Goal: Task Accomplishment & Management: Manage account settings

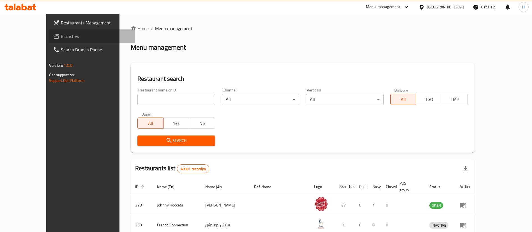
click at [61, 38] on span "Branches" at bounding box center [96, 36] width 70 height 7
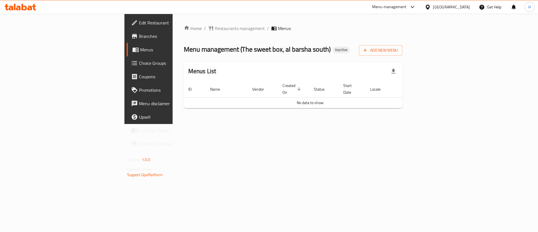
click at [140, 51] on span "Menus" at bounding box center [175, 49] width 70 height 7
click at [127, 53] on link "Menus" at bounding box center [171, 49] width 88 height 13
click at [140, 51] on span "Menus" at bounding box center [175, 49] width 70 height 7
click at [139, 26] on span "Edit Restaurant" at bounding box center [174, 22] width 71 height 7
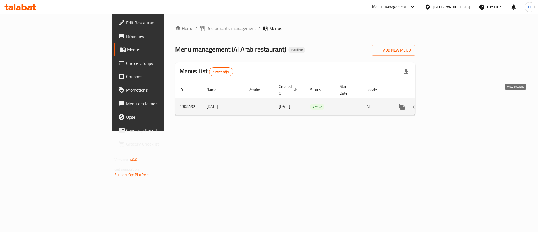
click at [449, 106] on link "enhanced table" at bounding box center [442, 106] width 13 height 13
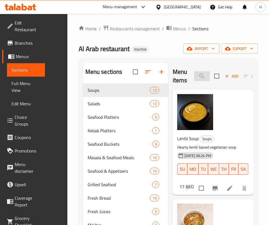
click at [194, 73] on input "search" at bounding box center [202, 76] width 16 height 10
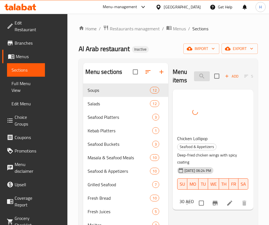
click at [202, 77] on input "lol" at bounding box center [202, 76] width 16 height 10
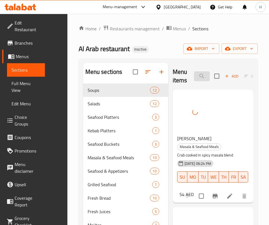
click at [209, 73] on input "crab" at bounding box center [202, 76] width 16 height 10
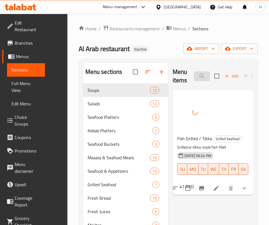
click at [194, 77] on input "fish g" at bounding box center [202, 76] width 16 height 10
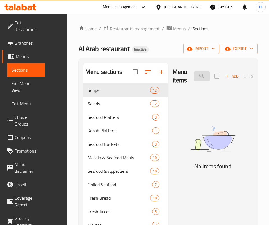
click at [194, 76] on input "fish n" at bounding box center [202, 76] width 16 height 10
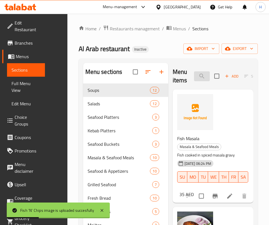
click at [194, 78] on input "fish" at bounding box center [202, 76] width 16 height 10
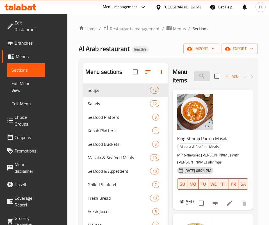
click at [198, 76] on input "king shrimp" at bounding box center [202, 76] width 16 height 10
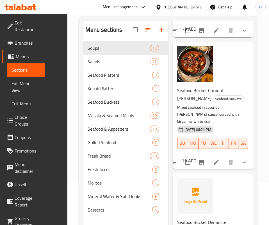
scroll to position [79, 0]
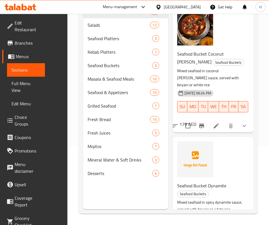
click at [201, 199] on p "Mixed seafood in spicy dynamite sauce, served with biryani or white rice" at bounding box center [210, 206] width 67 height 14
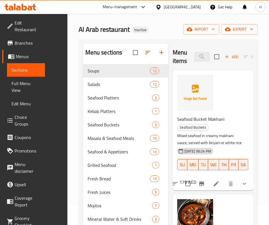
scroll to position [0, 0]
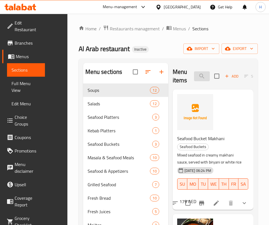
click at [194, 76] on input "biryan" at bounding box center [202, 76] width 16 height 10
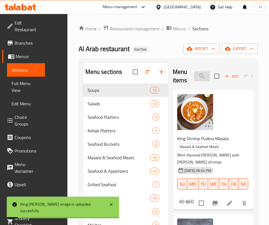
click at [194, 76] on input "king shrimp" at bounding box center [202, 76] width 16 height 10
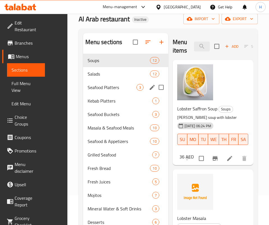
scroll to position [79, 0]
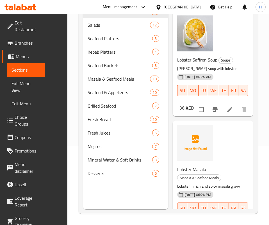
click at [215, 146] on div "Lobster Masala Masala & Seafood Meals Lobster in rich and spicy masala gravy 27…" at bounding box center [213, 177] width 76 height 109
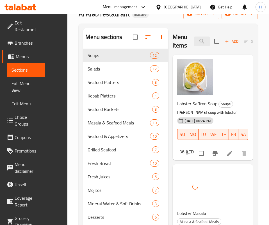
scroll to position [0, 0]
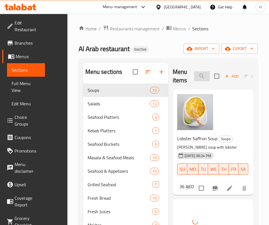
click at [194, 74] on input "lobster" at bounding box center [202, 76] width 16 height 10
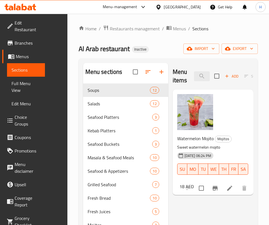
click at [168, 193] on div "Menu items term Add Sort Manage items Watermelon Mojito Mojitos Sweet watermelo…" at bounding box center [210, 175] width 85 height 225
click at [194, 78] on input "term" at bounding box center [202, 76] width 16 height 10
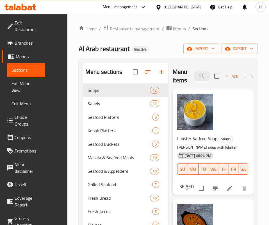
click at [180, 70] on div "Menu items lobster Add Sort Manage items" at bounding box center [212, 76] width 80 height 27
click at [194, 77] on input "lobster" at bounding box center [202, 76] width 16 height 10
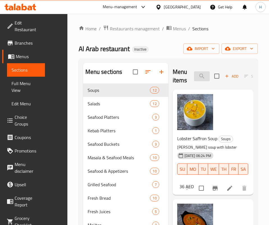
click at [194, 77] on input "lobster" at bounding box center [202, 76] width 16 height 10
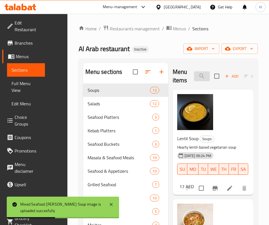
click at [194, 78] on input "seaf" at bounding box center [202, 76] width 16 height 10
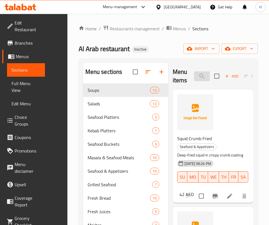
click at [194, 77] on input "crum" at bounding box center [202, 76] width 16 height 10
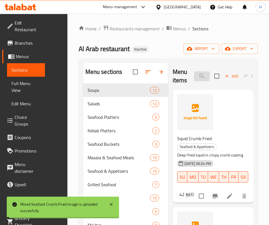
click at [194, 77] on input "crum" at bounding box center [202, 76] width 16 height 10
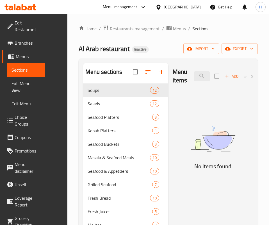
click at [187, 82] on div "Menu items mix s Add Sort Manage items" at bounding box center [212, 76] width 80 height 27
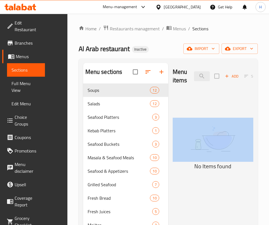
click at [187, 82] on div "Menu items mix s Add Sort Manage items" at bounding box center [212, 76] width 80 height 27
click at [194, 77] on input "mix s" at bounding box center [202, 76] width 16 height 10
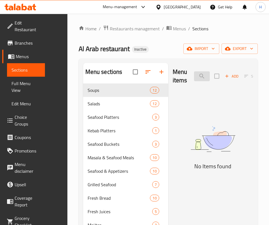
click at [194, 76] on input "mix s" at bounding box center [202, 76] width 16 height 10
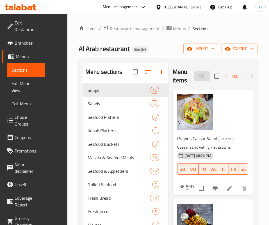
click at [194, 73] on input "grill" at bounding box center [202, 76] width 16 height 10
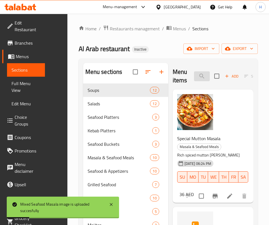
click at [194, 81] on input "masal" at bounding box center [202, 76] width 16 height 10
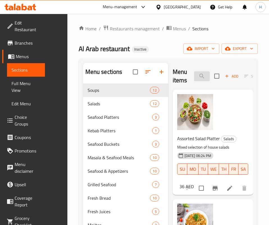
click at [194, 79] on input "platter" at bounding box center [202, 76] width 16 height 10
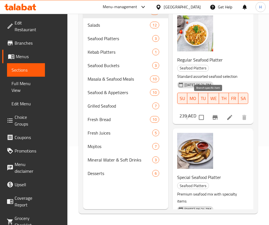
scroll to position [36, 0]
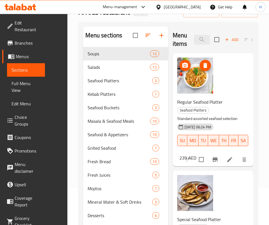
click at [177, 88] on img at bounding box center [195, 75] width 36 height 36
click at [177, 178] on img at bounding box center [195, 193] width 36 height 36
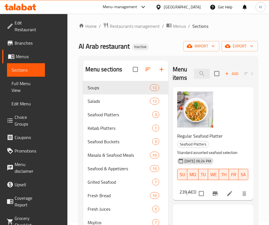
scroll to position [0, 0]
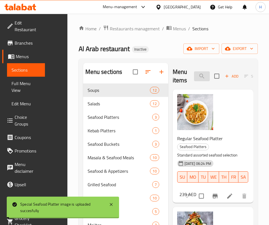
click at [194, 75] on input "seafood pl" at bounding box center [202, 76] width 16 height 10
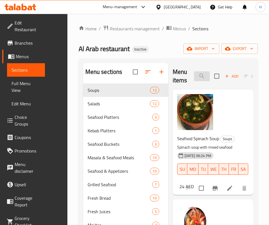
click at [194, 79] on input "seafood s" at bounding box center [202, 76] width 16 height 10
click at [194, 78] on input "seafood s" at bounding box center [202, 76] width 16 height 10
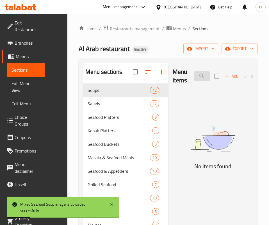
click at [194, 78] on input "musc" at bounding box center [202, 76] width 16 height 10
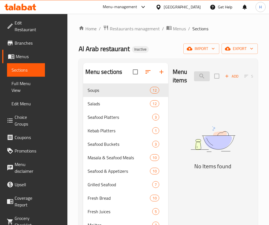
click at [194, 78] on input "muss" at bounding box center [202, 76] width 16 height 10
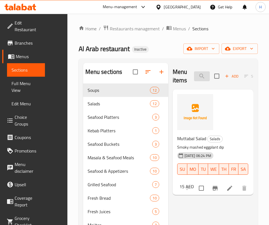
click at [194, 77] on input "بل" at bounding box center [202, 76] width 16 height 10
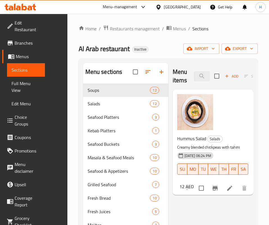
click at [190, 170] on div "Menu items mus Add Sort Manage items Hummus Salad Salads Creamy blended chickpe…" at bounding box center [210, 175] width 85 height 225
click at [195, 73] on input "mus" at bounding box center [202, 76] width 16 height 10
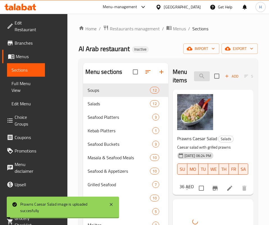
click at [194, 78] on input "prawn" at bounding box center [202, 76] width 16 height 10
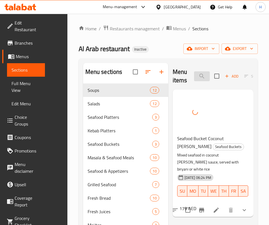
click at [194, 78] on input "coco" at bounding box center [202, 76] width 16 height 10
click at [243, 203] on button "show more" at bounding box center [243, 209] width 13 height 13
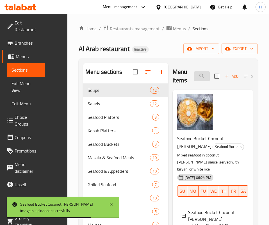
click at [194, 79] on input "coco" at bounding box center [202, 76] width 16 height 10
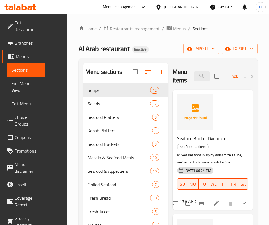
type input "dynami"
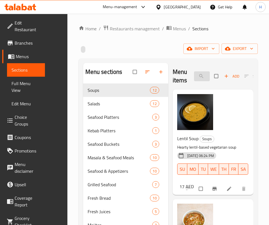
click at [194, 74] on input "search" at bounding box center [202, 76] width 16 height 10
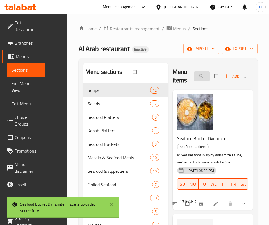
click at [194, 73] on input "dynami" at bounding box center [202, 76] width 16 height 10
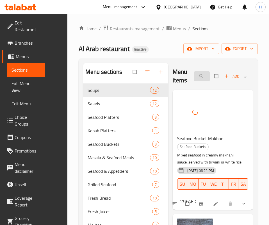
click at [194, 73] on input "makh" at bounding box center [202, 76] width 16 height 10
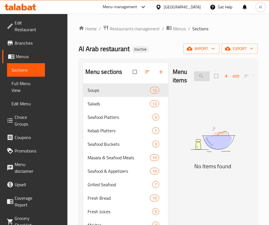
type input "p"
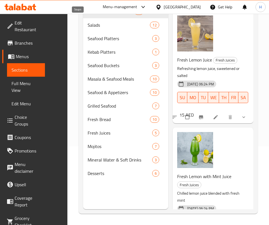
type input "lemon"
click at [87, 15] on span "Soups" at bounding box center [110, 11] width 47 height 7
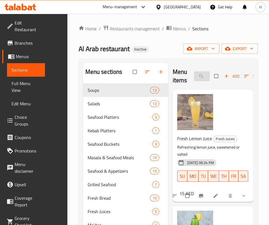
click at [194, 77] on input "lemon" at bounding box center [202, 76] width 16 height 10
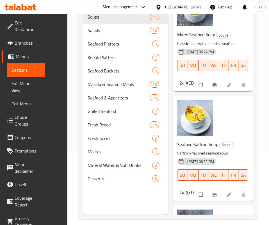
scroll to position [79, 0]
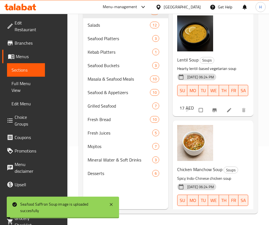
scroll to position [0, 0]
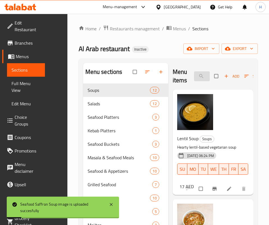
click at [194, 75] on input "search" at bounding box center [202, 76] width 16 height 10
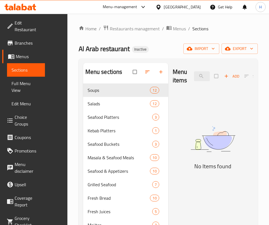
type input "s"
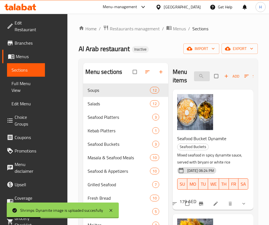
click at [194, 76] on input "dynam" at bounding box center [202, 76] width 16 height 10
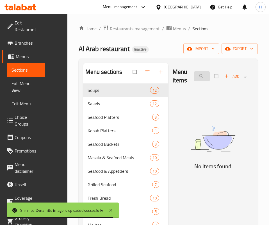
type input "s"
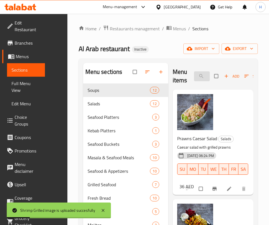
click at [194, 74] on input "grill" at bounding box center [202, 76] width 16 height 10
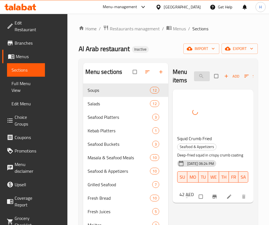
click at [194, 77] on input "squid" at bounding box center [202, 76] width 16 height 10
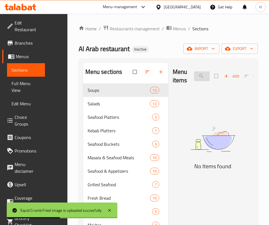
click at [194, 77] on input "squid gr" at bounding box center [202, 76] width 16 height 10
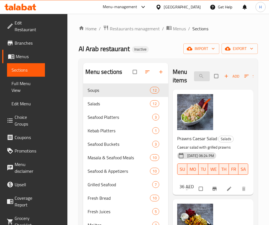
click at [194, 80] on input "gril" at bounding box center [202, 76] width 16 height 10
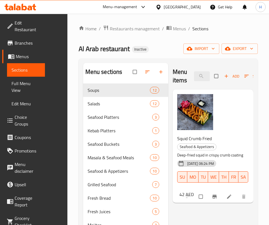
click at [170, 189] on div "Menu items squid Add Sort Manage items Squid Crumb Fried Seafood & Appetizers D…" at bounding box center [210, 175] width 85 height 225
click at [194, 75] on input "squid" at bounding box center [202, 76] width 16 height 10
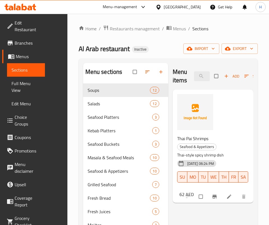
type input "thai p"
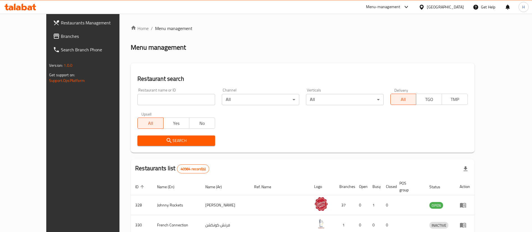
click at [61, 40] on span "Branches" at bounding box center [96, 36] width 70 height 7
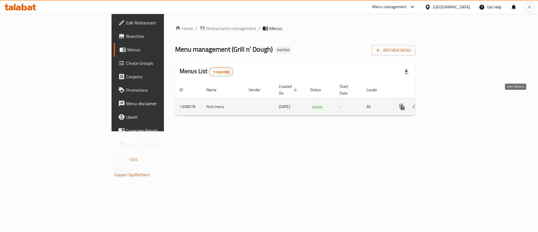
click at [446, 103] on icon "enhanced table" at bounding box center [442, 106] width 7 height 7
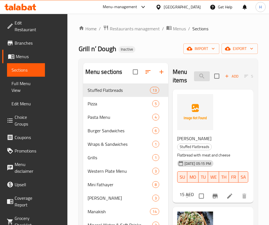
click at [194, 78] on input "search" at bounding box center [202, 76] width 16 height 10
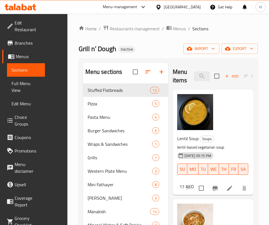
click at [219, 151] on div "26-08-2025 05:15 PM SU MO TU WE TH FR SA" at bounding box center [211, 165] width 72 height 30
click at [194, 73] on input "up" at bounding box center [202, 76] width 16 height 10
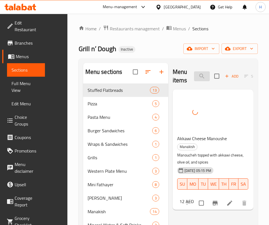
click at [194, 73] on input "akkaw" at bounding box center [202, 76] width 16 height 10
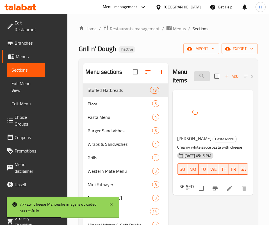
click at [194, 72] on input "alfred" at bounding box center [202, 76] width 16 height 10
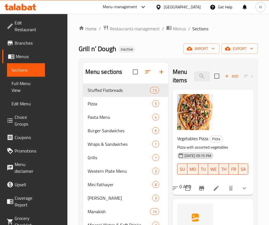
click at [184, 69] on div "Menu items assor Add Sort Manage items" at bounding box center [212, 76] width 80 height 27
click at [194, 79] on input "assor" at bounding box center [202, 76] width 16 height 10
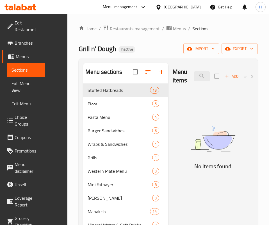
drag, startPoint x: 151, startPoint y: 186, endPoint x: 150, endPoint y: 183, distance: 3.7
click at [172, 170] on h5 "No Items found" at bounding box center [212, 166] width 80 height 9
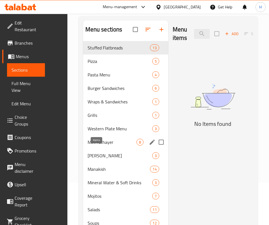
scroll to position [84, 0]
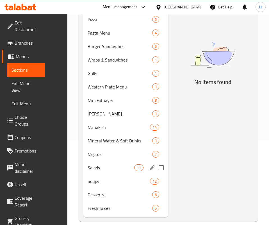
click at [90, 171] on span "Salads" at bounding box center [110, 167] width 47 height 7
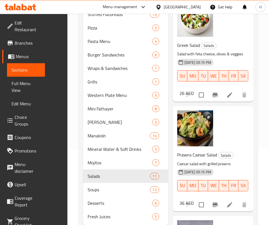
scroll to position [100, 0]
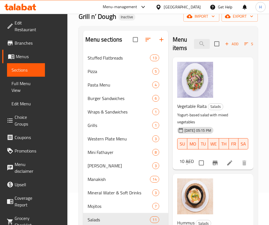
scroll to position [0, 0]
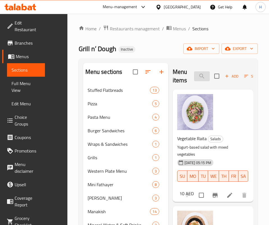
click at [194, 77] on input "salad p" at bounding box center [202, 76] width 16 height 10
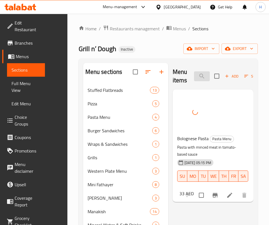
click at [194, 73] on input "bolo" at bounding box center [202, 76] width 16 height 10
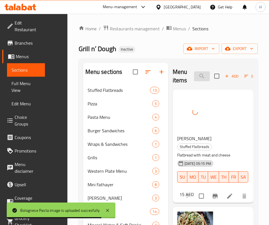
click at [194, 78] on input "cheese" at bounding box center [202, 76] width 16 height 10
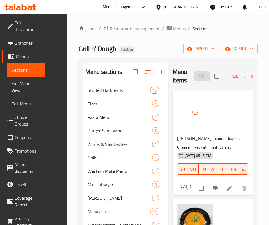
click at [195, 77] on input "cheese p" at bounding box center [202, 76] width 16 height 10
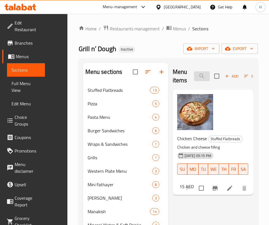
click at [194, 74] on input "chicken ch" at bounding box center [202, 76] width 16 height 10
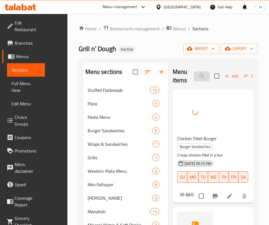
click at [194, 77] on input "fille" at bounding box center [202, 76] width 16 height 10
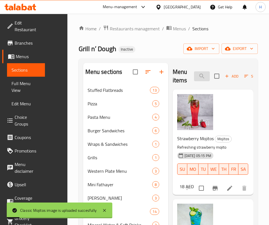
click at [194, 74] on input "moji" at bounding box center [202, 76] width 16 height 10
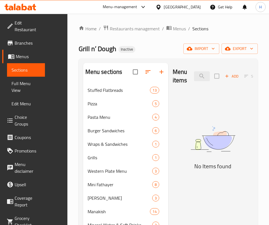
drag, startPoint x: 175, startPoint y: 166, endPoint x: 173, endPoint y: 151, distance: 15.0
click at [175, 160] on img at bounding box center [212, 138] width 80 height 43
click at [194, 80] on input "cola" at bounding box center [202, 76] width 16 height 10
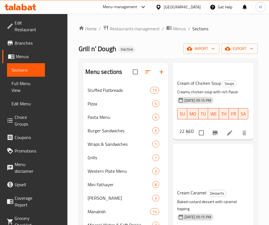
scroll to position [84, 0]
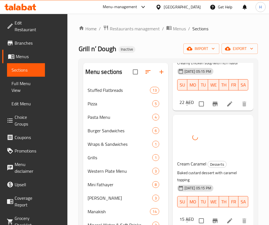
click at [195, 144] on div "Cream Caramel Desserts Baked custard dessert with caramel topping 26-08-2025 05…" at bounding box center [213, 171] width 76 height 108
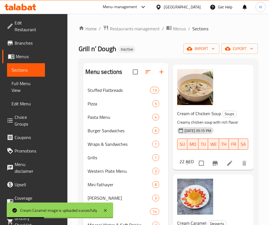
scroll to position [0, 0]
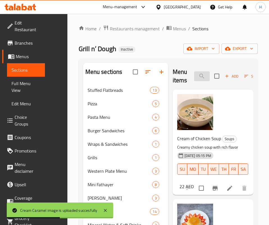
click at [194, 76] on input "cream" at bounding box center [202, 76] width 16 height 10
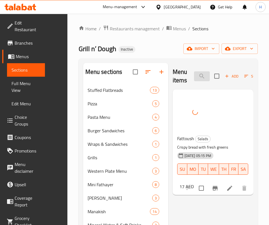
click at [194, 80] on input "fatt" at bounding box center [202, 76] width 16 height 10
click at [194, 79] on input "fried i" at bounding box center [202, 76] width 16 height 10
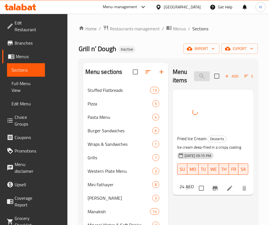
click at [194, 79] on input "fried i" at bounding box center [202, 76] width 16 height 10
click at [194, 76] on input "green s" at bounding box center [202, 76] width 16 height 10
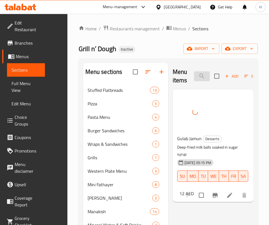
click at [194, 72] on input "gul" at bounding box center [202, 76] width 16 height 10
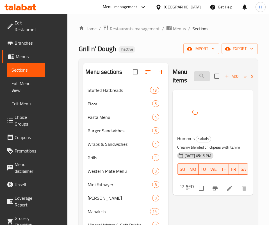
click at [198, 75] on input "humm" at bounding box center [202, 76] width 16 height 10
click at [194, 74] on input "jar" at bounding box center [202, 76] width 16 height 10
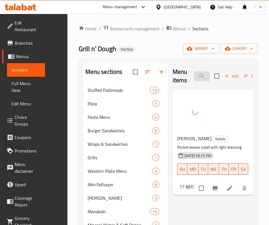
click at [194, 74] on input "jar" at bounding box center [202, 76] width 16 height 10
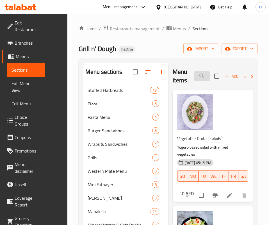
type input "j"
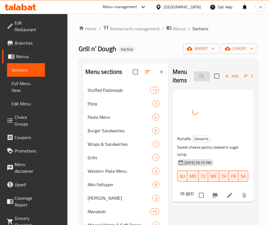
click at [194, 79] on input "kun" at bounding box center [202, 76] width 16 height 10
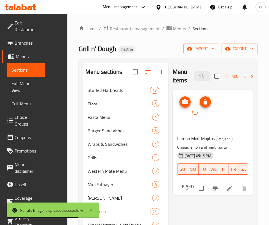
drag, startPoint x: 159, startPoint y: 107, endPoint x: 153, endPoint y: 105, distance: 6.7
click at [177, 105] on div at bounding box center [195, 112] width 36 height 36
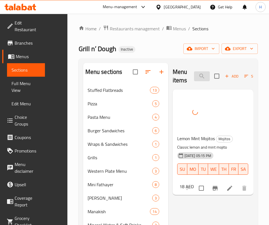
click at [194, 73] on input "lemon m" at bounding box center [202, 76] width 16 height 10
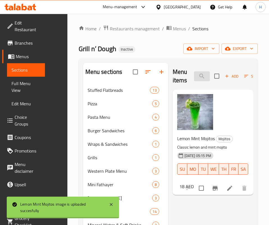
click at [194, 73] on input "lemon m" at bounding box center [202, 76] width 16 height 10
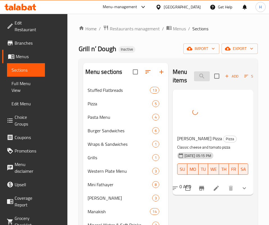
click at [194, 73] on input "marg" at bounding box center [202, 76] width 16 height 10
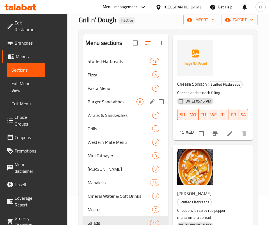
scroll to position [42, 0]
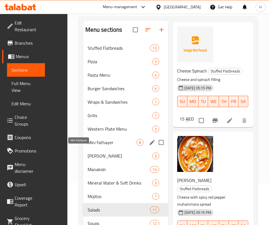
click at [87, 146] on span "Mini Fathayer" at bounding box center [111, 142] width 49 height 7
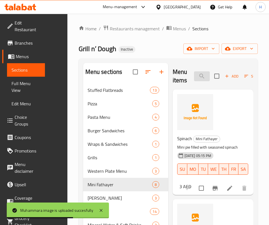
click at [194, 75] on input "cheese" at bounding box center [202, 76] width 16 height 10
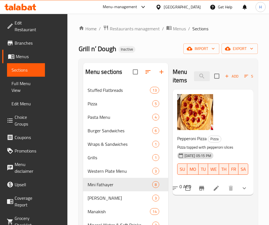
click at [203, 174] on div "Menu items pepperon Add Sort Manage items Pepperoni Pizza Pizza Pizza topped wi…" at bounding box center [210, 182] width 85 height 238
click at [188, 82] on div "Menu items pepperon Add Sort Manage items" at bounding box center [212, 76] width 80 height 27
click at [194, 80] on input "pepperon" at bounding box center [202, 76] width 16 height 10
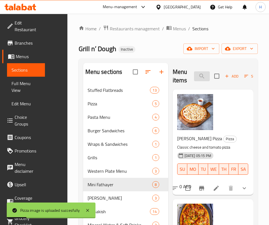
click at [194, 76] on input "pizza" at bounding box center [202, 76] width 16 height 10
click at [194, 75] on input "pizza" at bounding box center [202, 76] width 16 height 10
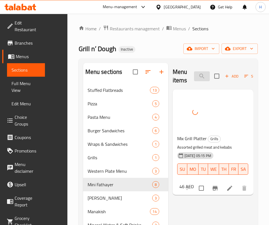
click at [194, 74] on input "mix g" at bounding box center [202, 76] width 16 height 10
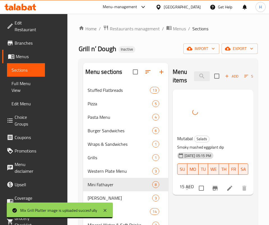
click at [178, 82] on div "Menu items mut Add Sort Manage items" at bounding box center [212, 76] width 80 height 27
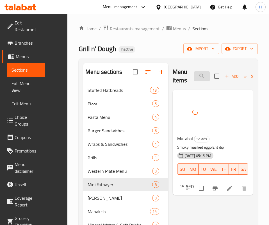
click at [194, 80] on input "mut" at bounding box center [202, 76] width 16 height 10
click at [199, 72] on input "pass" at bounding box center [202, 76] width 16 height 10
click at [197, 76] on input "pass" at bounding box center [202, 76] width 16 height 10
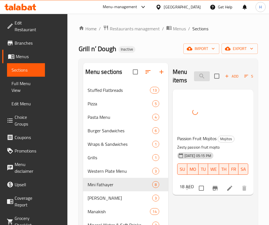
click at [197, 76] on input "pass" at bounding box center [202, 76] width 16 height 10
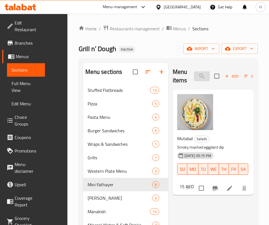
click at [194, 76] on input "mut" at bounding box center [202, 76] width 16 height 10
click at [194, 75] on input "mut" at bounding box center [202, 76] width 16 height 10
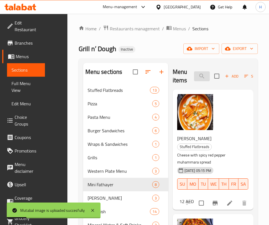
click at [194, 80] on input "pepper" at bounding box center [202, 76] width 16 height 10
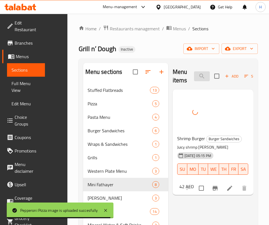
click at [194, 76] on input "shrimp" at bounding box center [202, 76] width 16 height 10
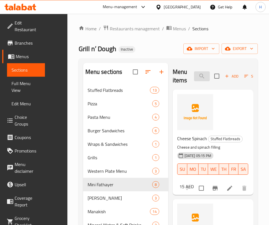
click at [194, 73] on input "spinach" at bounding box center [202, 76] width 16 height 10
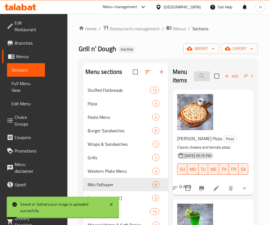
click at [194, 77] on input "lassi" at bounding box center [202, 76] width 16 height 10
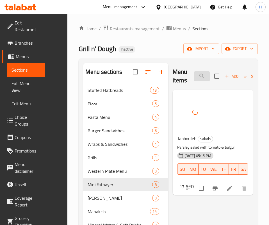
click at [200, 79] on input "تبو" at bounding box center [202, 76] width 16 height 10
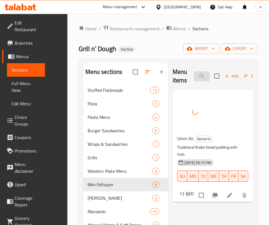
click at [194, 75] on input "umm" at bounding box center [202, 76] width 16 height 10
click at [194, 79] on input "rait" at bounding box center [202, 76] width 16 height 10
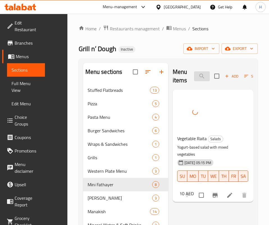
click at [194, 79] on input "rait" at bounding box center [202, 76] width 16 height 10
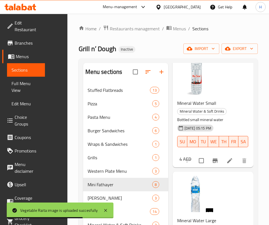
scroll to position [84, 0]
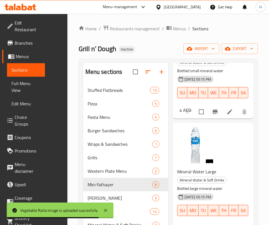
type input "wate"
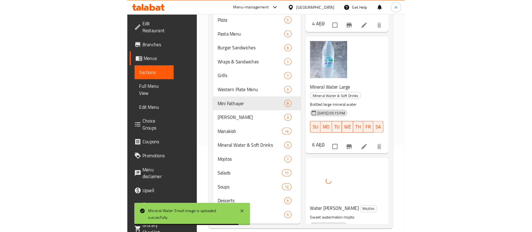
scroll to position [0, 0]
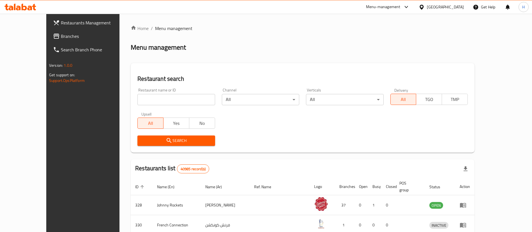
click at [49, 30] on link "Branches" at bounding box center [92, 35] width 87 height 13
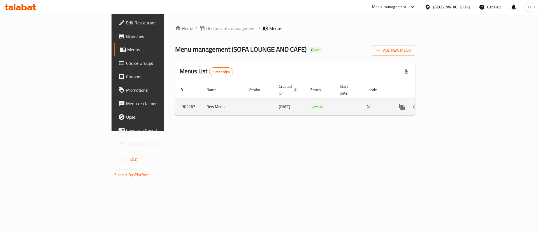
click at [446, 103] on icon "enhanced table" at bounding box center [442, 106] width 7 height 7
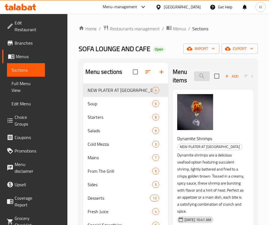
click at [194, 74] on input "search" at bounding box center [202, 76] width 16 height 10
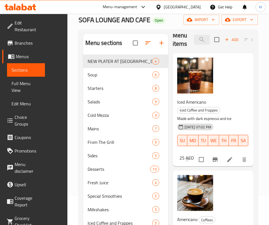
scroll to position [42, 0]
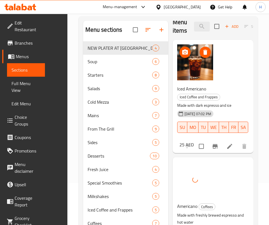
click at [177, 64] on img at bounding box center [195, 62] width 36 height 36
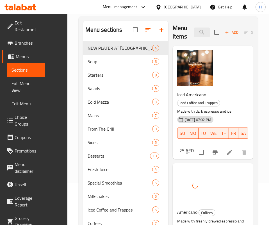
scroll to position [0, 0]
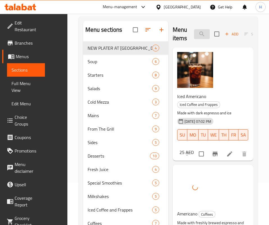
click at [194, 34] on input "americ" at bounding box center [202, 34] width 16 height 10
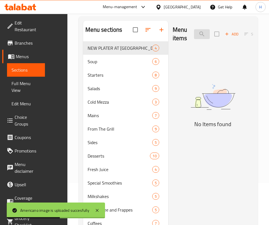
click at [194, 33] on input "black t" at bounding box center [202, 34] width 16 height 10
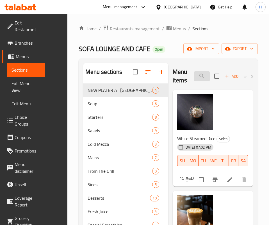
click at [196, 75] on input "tea" at bounding box center [202, 76] width 16 height 10
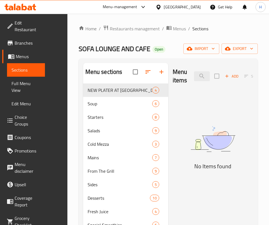
drag, startPoint x: 184, startPoint y: 179, endPoint x: 181, endPoint y: 152, distance: 27.3
click at [184, 160] on img at bounding box center [212, 138] width 80 height 43
click at [194, 73] on input "شاى" at bounding box center [202, 76] width 16 height 10
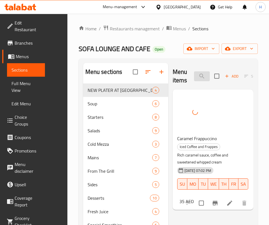
click at [194, 73] on input "frapp" at bounding box center [202, 76] width 16 height 10
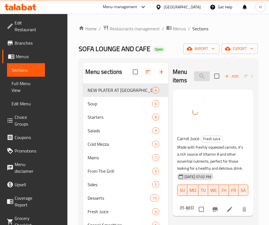
click at [195, 76] on input "carrot j" at bounding box center [202, 76] width 16 height 10
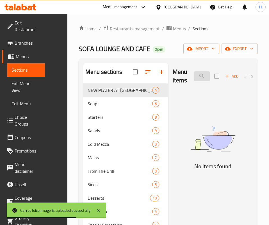
click at [195, 76] on input "chamo" at bounding box center [202, 76] width 16 height 10
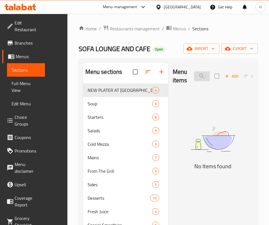
click at [195, 76] on input "blo" at bounding box center [202, 76] width 16 height 10
click at [172, 160] on img at bounding box center [212, 138] width 80 height 43
click at [194, 73] on input "blo" at bounding box center [202, 76] width 16 height 10
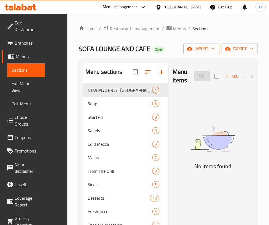
click at [194, 73] on input "blo" at bounding box center [202, 76] width 16 height 10
click at [194, 71] on input "cort" at bounding box center [202, 76] width 16 height 10
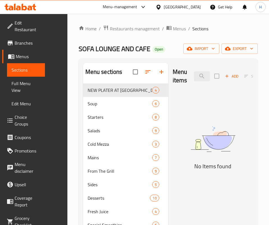
click at [198, 160] on img at bounding box center [212, 138] width 80 height 43
click at [194, 75] on input "كورتا" at bounding box center [202, 76] width 16 height 10
click at [172, 153] on img at bounding box center [212, 138] width 80 height 43
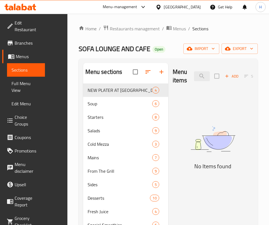
click at [172, 70] on div "Menu items drea Add Sort Manage items" at bounding box center [212, 76] width 80 height 27
click at [194, 77] on input "drea" at bounding box center [202, 76] width 16 height 10
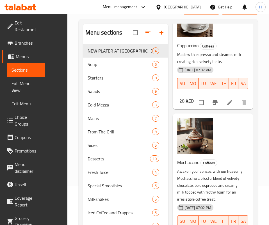
scroll to position [79, 0]
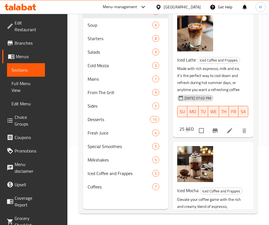
scroll to position [0, 0]
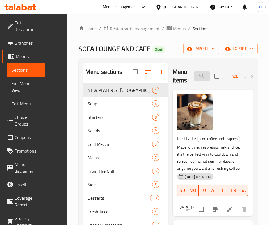
click at [194, 73] on input "espresso" at bounding box center [202, 76] width 16 height 10
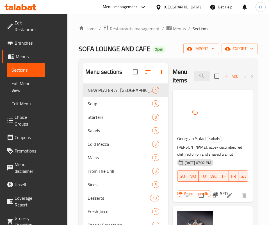
click at [205, 68] on div "Menu items geo Add Sort Manage items" at bounding box center [212, 76] width 80 height 27
click at [202, 80] on input "geo" at bounding box center [202, 76] width 16 height 10
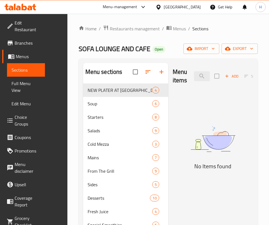
click at [199, 150] on img at bounding box center [212, 138] width 80 height 43
click at [194, 75] on input "ging" at bounding box center [202, 76] width 16 height 10
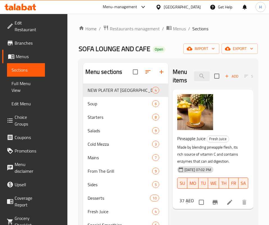
click at [197, 205] on div "Menu items appl Add Sort Manage items Pineapple Juice Fresh Juice Made by blend…" at bounding box center [210, 175] width 85 height 225
click at [193, 82] on div "Menu items appl Add Sort Manage items" at bounding box center [212, 76] width 80 height 27
click at [194, 76] on input "appl" at bounding box center [202, 76] width 16 height 10
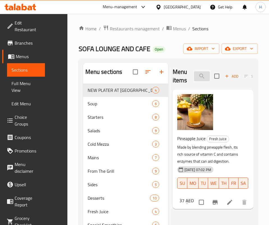
click at [194, 76] on input "appl" at bounding box center [202, 76] width 16 height 10
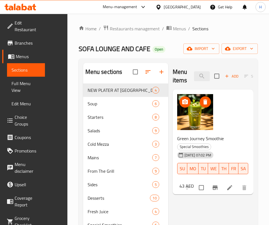
drag, startPoint x: 145, startPoint y: 114, endPoint x: 158, endPoint y: 114, distance: 13.5
click at [168, 114] on div "Menu items jour Add Sort Manage items Green Journey Smoothie Special Smoothies …" at bounding box center [210, 175] width 85 height 225
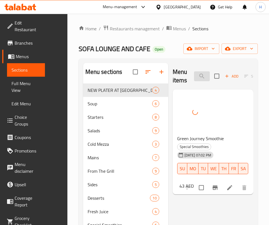
drag, startPoint x: 186, startPoint y: 84, endPoint x: 187, endPoint y: 78, distance: 6.3
click at [186, 84] on div "Menu items jour Add Sort Manage items" at bounding box center [212, 76] width 80 height 27
click at [194, 78] on input "jour" at bounding box center [202, 76] width 16 height 10
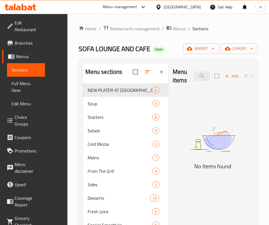
click at [172, 160] on img at bounding box center [212, 138] width 80 height 43
click at [194, 77] on input "parad" at bounding box center [202, 76] width 16 height 10
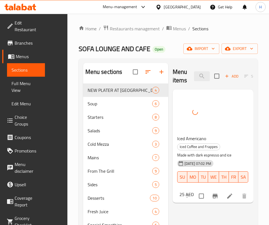
click at [190, 82] on div "Menu items iced a Add Sort Manage items" at bounding box center [212, 76] width 80 height 27
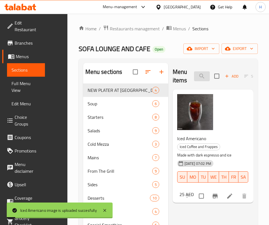
click at [194, 77] on input "iced a" at bounding box center [202, 76] width 16 height 10
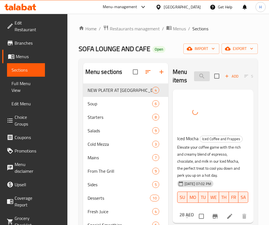
click at [194, 72] on input "iced mo" at bounding box center [202, 76] width 16 height 10
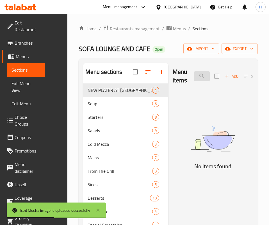
click at [194, 75] on input "kom" at bounding box center [202, 76] width 16 height 10
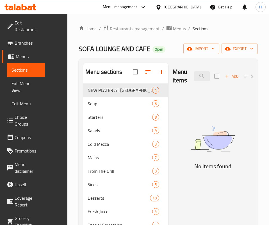
click at [212, 160] on img at bounding box center [212, 138] width 80 height 43
click at [194, 75] on input "كوم" at bounding box center [202, 76] width 16 height 10
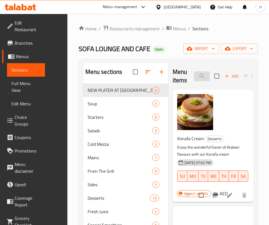
click at [194, 78] on input "kun" at bounding box center [202, 76] width 16 height 10
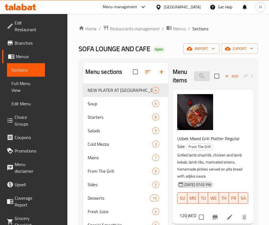
click at [194, 79] on input "latte" at bounding box center [202, 76] width 16 height 10
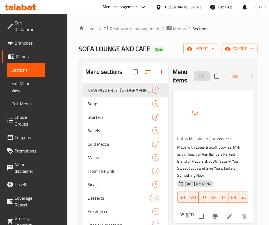
click at [194, 72] on input "lotu" at bounding box center [202, 76] width 16 height 10
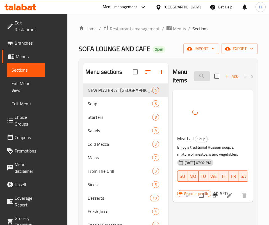
click at [194, 73] on input "meatb" at bounding box center [202, 76] width 16 height 10
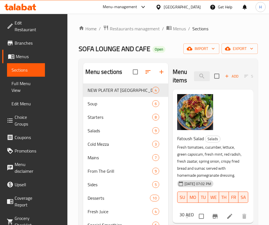
click at [185, 70] on div "Menu items mint Add Sort Manage items" at bounding box center [212, 76] width 80 height 27
click at [194, 76] on input "mint" at bounding box center [202, 76] width 16 height 10
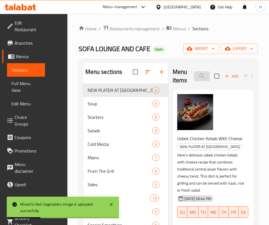
click at [194, 74] on input "grill" at bounding box center [202, 76] width 16 height 10
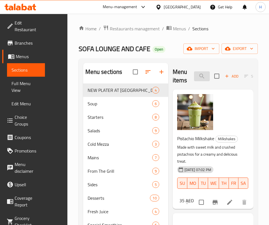
click at [194, 80] on input "pis" at bounding box center [202, 76] width 16 height 10
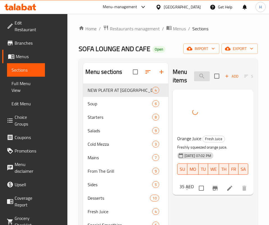
click at [208, 73] on input "orange" at bounding box center [202, 76] width 16 height 10
click at [194, 75] on input "oreo" at bounding box center [202, 76] width 16 height 10
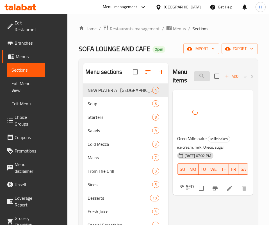
click at [194, 75] on input "oreo" at bounding box center [202, 76] width 16 height 10
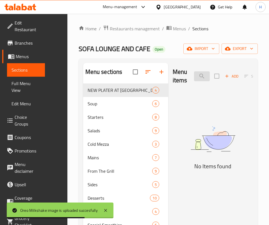
click at [194, 78] on input "passio" at bounding box center [202, 76] width 16 height 10
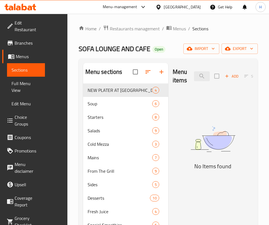
click at [206, 160] on img at bounding box center [212, 138] width 80 height 43
click at [194, 75] on input "موه" at bounding box center [202, 76] width 16 height 10
click at [172, 160] on img at bounding box center [212, 138] width 80 height 43
click at [194, 78] on input "berry" at bounding box center [202, 76] width 16 height 10
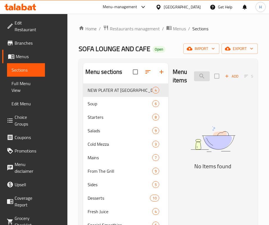
click at [194, 78] on input "berry" at bounding box center [202, 76] width 16 height 10
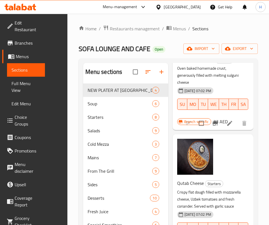
scroll to position [589, 0]
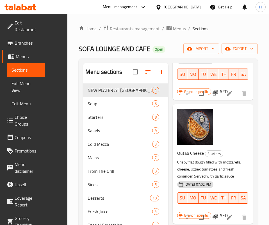
click at [195, 210] on div at bounding box center [216, 216] width 69 height 13
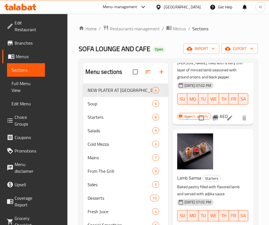
scroll to position [0, 0]
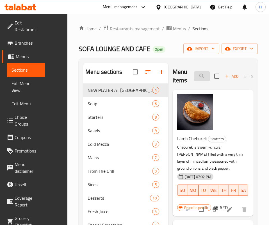
click at [194, 77] on input "fill" at bounding box center [202, 76] width 16 height 10
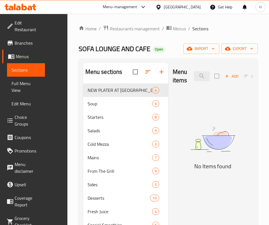
click at [187, 160] on img at bounding box center [212, 138] width 80 height 43
click at [194, 78] on input "pesto" at bounding box center [202, 76] width 16 height 10
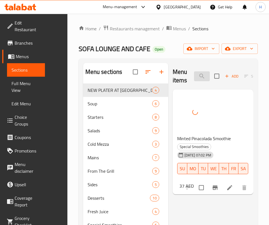
click at [194, 75] on input "pina" at bounding box center [202, 76] width 16 height 10
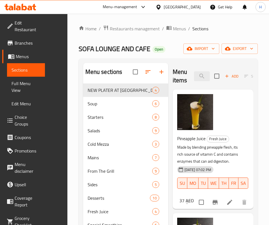
click at [187, 85] on div "Menu items pin Add Sort Manage items" at bounding box center [212, 76] width 80 height 27
click at [193, 196] on div "37 AED" at bounding box center [185, 200] width 17 height 8
click at [209, 71] on input "pin" at bounding box center [202, 76] width 16 height 10
click at [205, 75] on input "pin" at bounding box center [202, 76] width 16 height 10
click at [206, 74] on input "pin" at bounding box center [202, 76] width 16 height 10
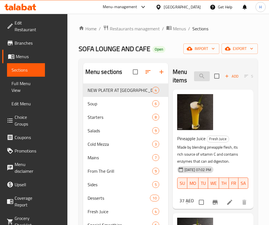
click at [206, 74] on input "pin" at bounding box center [202, 76] width 16 height 10
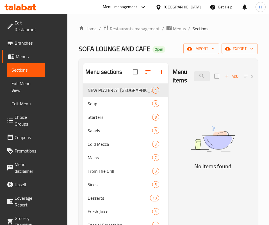
click at [190, 196] on div "Menu items cobl Add Sort Manage items No Items found" at bounding box center [210, 175] width 85 height 225
click at [194, 78] on input "cobl" at bounding box center [202, 76] width 16 height 10
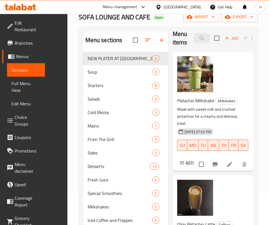
scroll to position [79, 0]
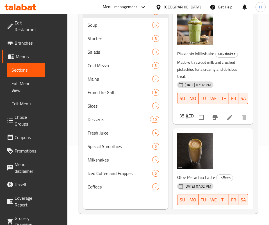
drag, startPoint x: 218, startPoint y: 167, endPoint x: 195, endPoint y: 139, distance: 35.9
click at [218, 180] on div "23-07-2025 07:02 PM SU MO TU WE TH FR SA" at bounding box center [211, 195] width 72 height 30
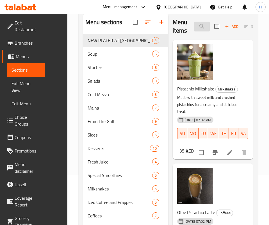
scroll to position [0, 0]
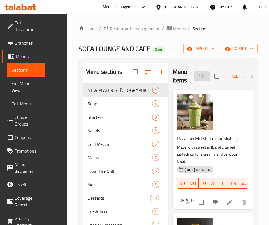
click at [194, 72] on input "pistachi" at bounding box center [202, 76] width 16 height 10
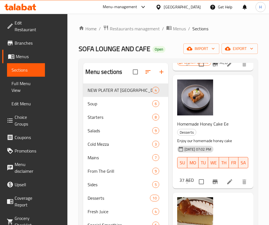
scroll to position [79, 0]
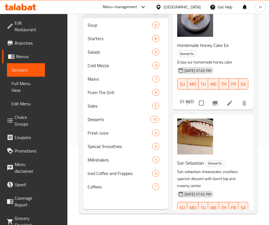
click at [196, 188] on div "23-07-2025 07:02 PM SU MO TU WE TH FR SA" at bounding box center [211, 203] width 72 height 30
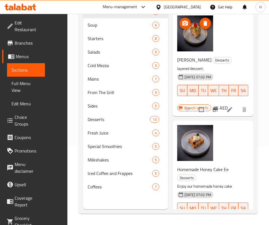
scroll to position [0, 0]
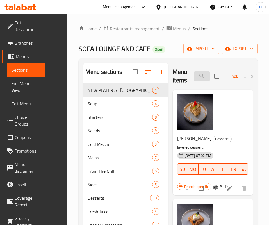
click at [194, 72] on input "cake" at bounding box center [202, 76] width 16 height 10
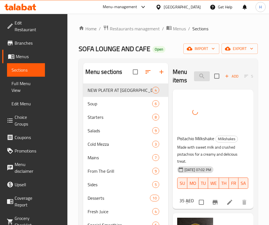
click at [194, 76] on input "pist" at bounding box center [202, 76] width 16 height 10
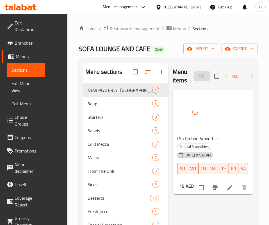
click at [194, 71] on input "pro" at bounding box center [202, 76] width 16 height 10
click at [194, 77] on input "pro" at bounding box center [202, 76] width 16 height 10
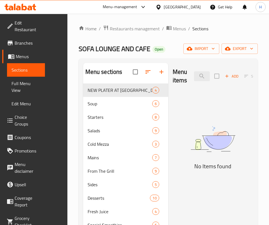
click at [173, 160] on img at bounding box center [212, 138] width 80 height 43
click at [186, 65] on div "Menu items dai Add Sort Manage items" at bounding box center [212, 76] width 80 height 27
click at [194, 75] on input "dai" at bounding box center [202, 76] width 16 height 10
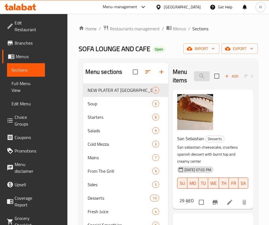
click at [194, 77] on input "spanish" at bounding box center [202, 76] width 16 height 10
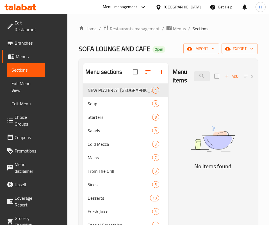
click at [195, 170] on h5 "No Items found" at bounding box center [212, 166] width 80 height 9
drag, startPoint x: 182, startPoint y: 68, endPoint x: 182, endPoint y: 75, distance: 7.3
click at [182, 68] on div "Menu items straw Add Sort Manage items" at bounding box center [212, 76] width 80 height 27
click at [194, 75] on input "straw" at bounding box center [202, 76] width 16 height 10
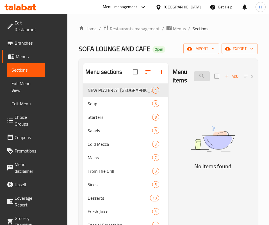
click at [194, 75] on input "straw" at bounding box center [202, 76] width 16 height 10
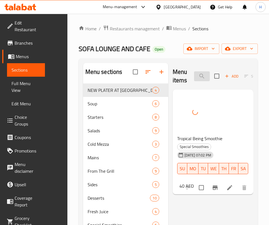
click at [194, 79] on input "tropi" at bounding box center [202, 76] width 16 height 10
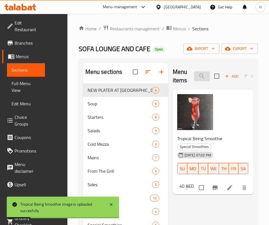
type input "y"
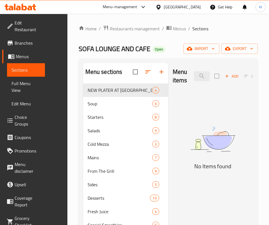
type input "v"
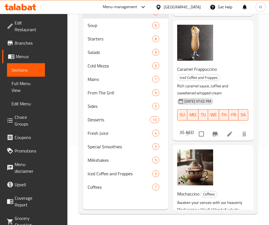
scroll to position [79, 0]
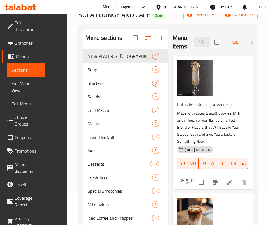
scroll to position [0, 0]
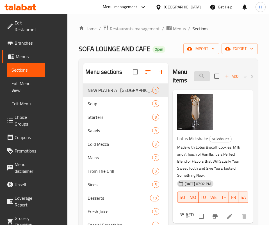
click at [194, 74] on input "coff" at bounding box center [202, 76] width 16 height 10
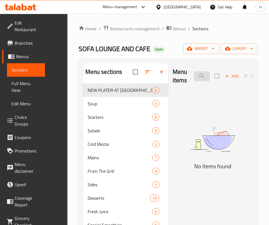
click at [194, 75] on input "v6" at bounding box center [202, 76] width 16 height 10
type input "v 6"
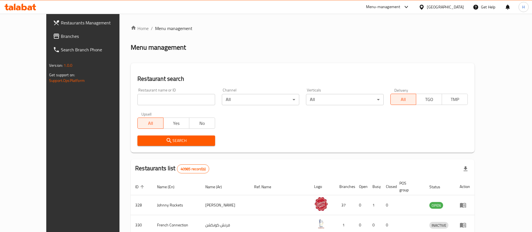
click at [61, 35] on span "Branches" at bounding box center [96, 36] width 70 height 7
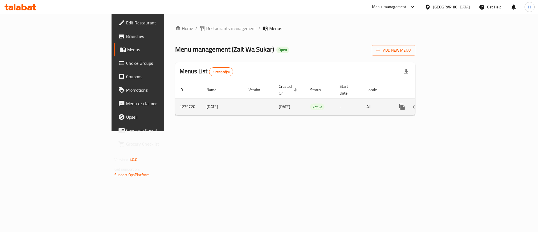
click at [445, 104] on icon "enhanced table" at bounding box center [442, 106] width 5 height 5
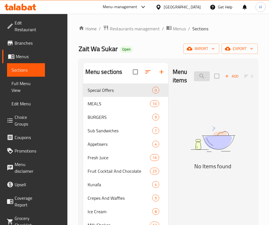
click at [194, 78] on input "search" at bounding box center [202, 76] width 16 height 10
click at [194, 73] on input "moj" at bounding box center [202, 76] width 16 height 10
drag, startPoint x: 137, startPoint y: 108, endPoint x: 155, endPoint y: 87, distance: 27.4
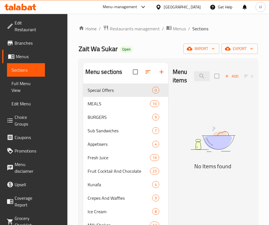
click at [168, 107] on div "Menu items lago Add Sort Manage items No Items found" at bounding box center [210, 175] width 85 height 225
click at [194, 77] on input "lago" at bounding box center [202, 76] width 16 height 10
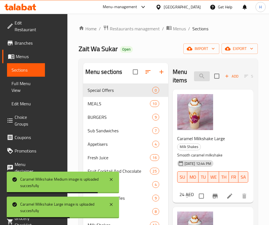
click at [202, 79] on input "caram" at bounding box center [202, 76] width 16 height 10
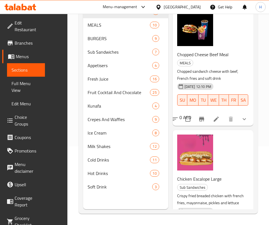
scroll to position [1035, 0]
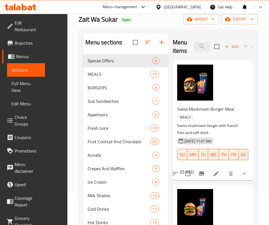
scroll to position [0, 0]
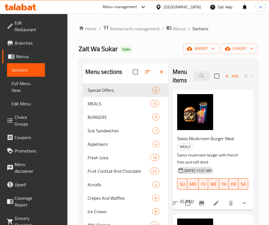
click at [186, 68] on div "Menu items fries Add Sort Manage items" at bounding box center [212, 76] width 80 height 27
click at [194, 79] on input "fries" at bounding box center [202, 76] width 16 height 10
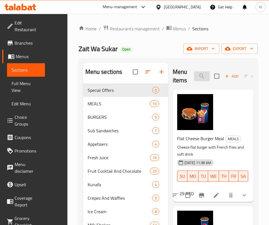
click at [194, 75] on input "flat" at bounding box center [202, 76] width 16 height 10
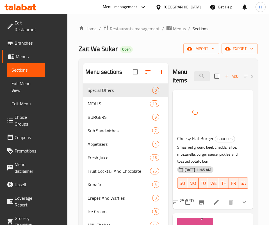
scroll to position [22, 0]
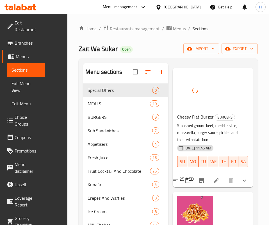
click at [183, 76] on div "Cheesy Flat Burger BURGERS Smashed ground beef, cheddar slice, mozzarella, burg…" at bounding box center [213, 127] width 76 height 115
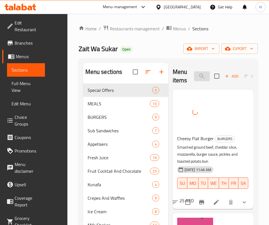
click at [194, 79] on input "cheesy f" at bounding box center [202, 76] width 16 height 10
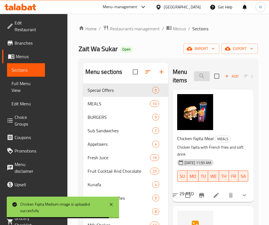
click at [194, 72] on input "chicken f" at bounding box center [202, 76] width 16 height 10
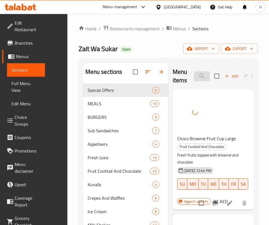
click at [194, 77] on input "choco br" at bounding box center [202, 76] width 16 height 10
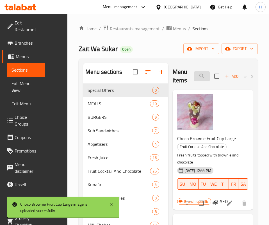
click at [194, 77] on input "choco br" at bounding box center [202, 76] width 16 height 10
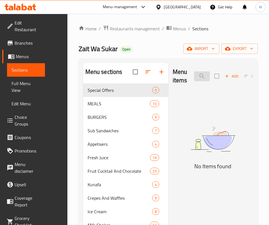
click at [194, 76] on input "chocolate f" at bounding box center [202, 76] width 16 height 10
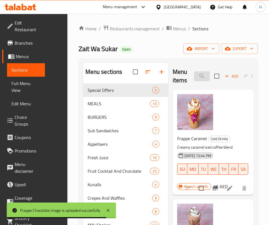
click at [194, 75] on input "frap" at bounding box center [202, 76] width 16 height 10
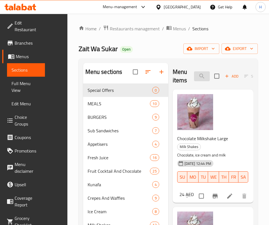
click at [194, 75] on input "chocolate m" at bounding box center [202, 76] width 16 height 10
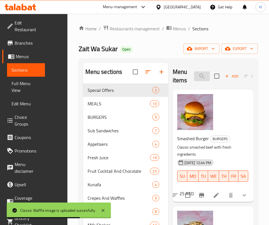
click at [194, 77] on input "classic" at bounding box center [202, 76] width 16 height 10
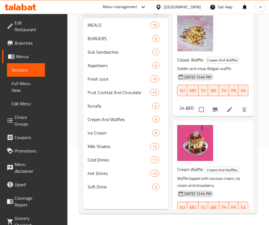
click at [206, 147] on div "Cream Waffle Crepes And Waffles Waffle topped with luscious cream, ice cream an…" at bounding box center [213, 177] width 76 height 108
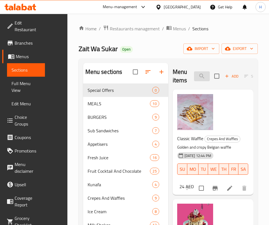
click at [194, 73] on input "waffl" at bounding box center [202, 76] width 16 height 10
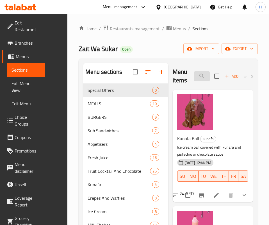
click at [197, 75] on input "cream b" at bounding box center [202, 76] width 16 height 10
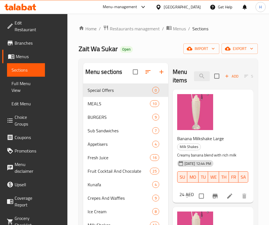
click at [185, 68] on div "Menu items [MEDICAL_DATA] Add Sort Manage items" at bounding box center [212, 76] width 80 height 27
click at [194, 73] on input "[MEDICAL_DATA]" at bounding box center [202, 76] width 16 height 10
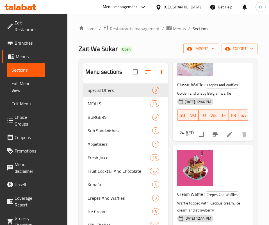
scroll to position [84, 0]
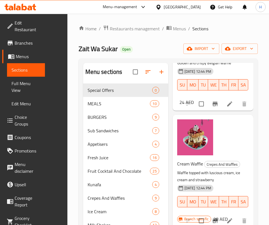
click at [203, 160] on h6 "Cream Waffle Crepes And Waffles" at bounding box center [210, 164] width 67 height 8
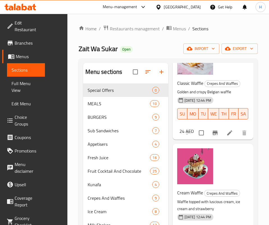
scroll to position [42, 0]
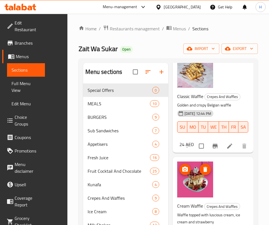
click at [177, 180] on img at bounding box center [195, 179] width 36 height 36
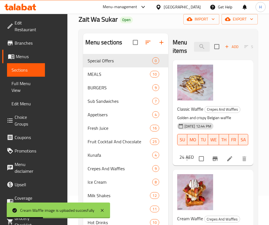
scroll to position [0, 0]
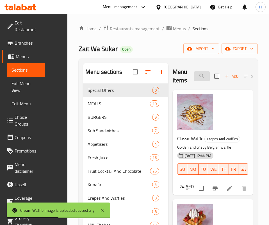
click at [194, 73] on input "waffl" at bounding box center [202, 76] width 16 height 10
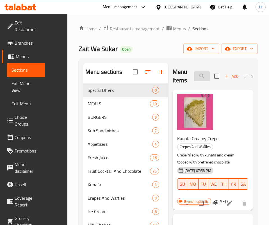
click at [197, 77] on input "creamy c" at bounding box center [202, 76] width 16 height 10
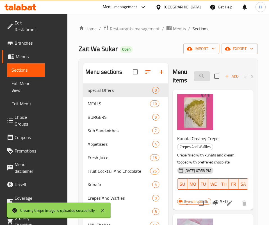
click at [197, 77] on input "creamy c" at bounding box center [202, 76] width 16 height 10
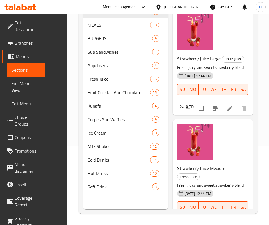
scroll to position [19, 0]
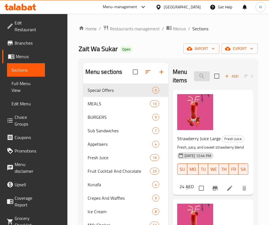
click at [194, 78] on input "straw" at bounding box center [202, 76] width 16 height 10
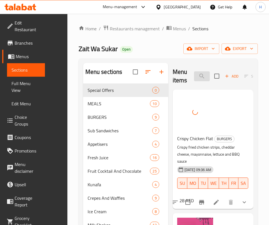
click at [194, 79] on input "crispy" at bounding box center [202, 76] width 16 height 10
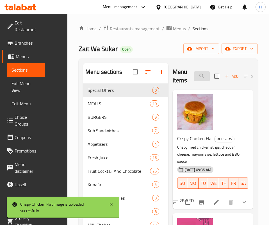
click at [194, 79] on input "crispy" at bounding box center [202, 76] width 16 height 10
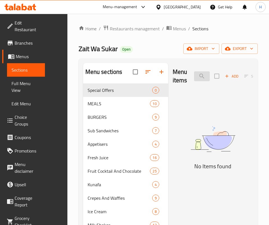
click at [194, 78] on input "double b" at bounding box center [202, 76] width 16 height 10
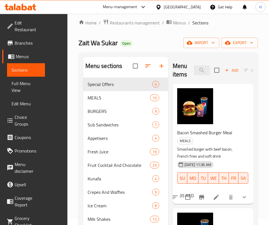
scroll to position [0, 0]
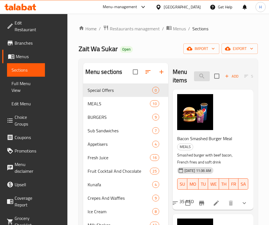
click at [194, 78] on input "bacon" at bounding box center [202, 76] width 16 height 10
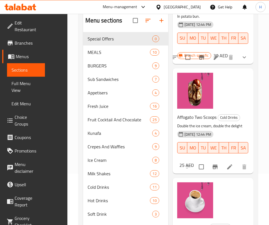
scroll to position [79, 0]
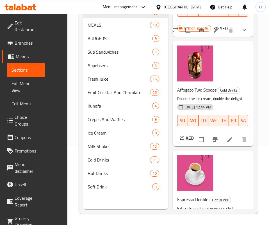
drag, startPoint x: 215, startPoint y: 155, endPoint x: 200, endPoint y: 146, distance: 16.7
click at [215, 195] on h6 "Espresso Double Hot Drinks" at bounding box center [210, 199] width 67 height 8
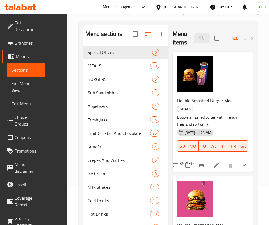
scroll to position [0, 0]
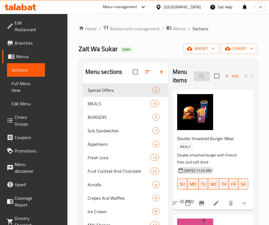
click at [194, 75] on input "double" at bounding box center [202, 76] width 16 height 10
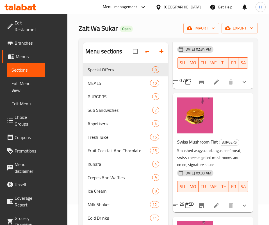
scroll to position [79, 0]
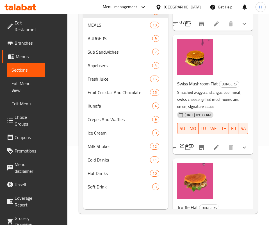
click at [185, 213] on p "Smashed wagyu angus beef meat, swiss cheese, grilled mushrooms, onions and rocc…" at bounding box center [210, 223] width 67 height 21
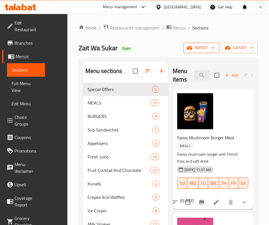
scroll to position [0, 0]
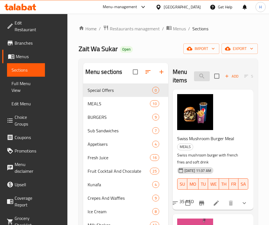
click at [194, 73] on input "swiss" at bounding box center [202, 76] width 16 height 10
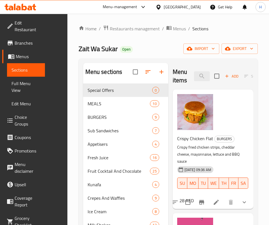
drag, startPoint x: 195, startPoint y: 155, endPoint x: 195, endPoint y: 152, distance: 2.8
click at [195, 155] on p "Crispy fried chicken strips, cheddar cheese, mayonnaise, lettuce and BBQ sauce" at bounding box center [210, 154] width 67 height 21
click at [194, 79] on input "crispy chi" at bounding box center [202, 76] width 16 height 10
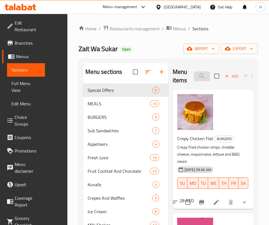
type input "f"
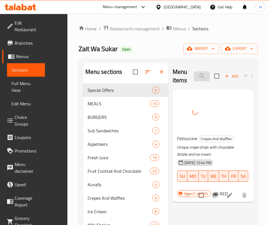
click at [194, 76] on input "fett" at bounding box center [202, 76] width 16 height 10
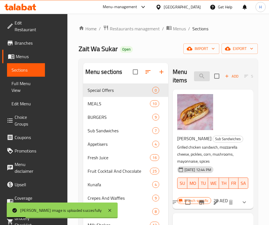
click at [194, 76] on input "fran" at bounding box center [202, 76] width 16 height 10
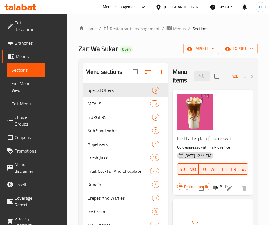
click at [184, 85] on div "Menu items latte Add Sort Manage items" at bounding box center [212, 76] width 80 height 27
click at [194, 77] on input "latte" at bounding box center [202, 76] width 16 height 10
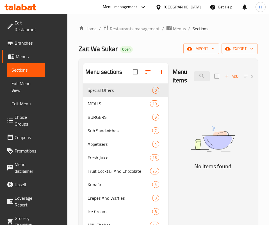
click at [172, 158] on img at bounding box center [212, 138] width 80 height 43
click at [194, 73] on input "matcha" at bounding box center [202, 76] width 16 height 10
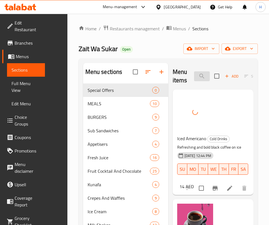
click at [198, 77] on input "americ" at bounding box center [202, 76] width 16 height 10
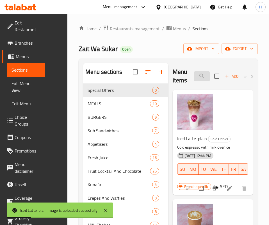
click at [194, 76] on input "latte" at bounding box center [202, 76] width 16 height 10
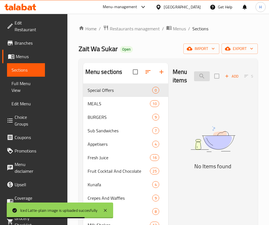
click at [194, 74] on input "mach" at bounding box center [202, 76] width 16 height 10
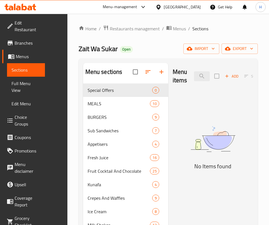
click at [183, 148] on img at bounding box center [212, 138] width 80 height 43
click at [191, 69] on div "Menu items mach Add Sort Manage items" at bounding box center [212, 76] width 80 height 27
click at [194, 74] on input "mach" at bounding box center [202, 76] width 16 height 10
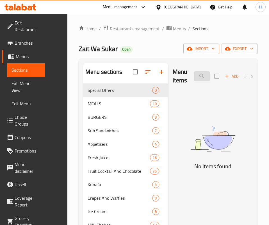
click at [194, 74] on input "mach" at bounding box center [202, 76] width 16 height 10
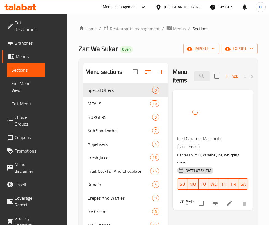
click at [168, 182] on div "Menu items ماكي Add Sort Manage items Iced Caramel Macchiato Cold Drinks Espres…" at bounding box center [210, 175] width 85 height 225
click at [194, 80] on input "ماكي" at bounding box center [202, 76] width 16 height 10
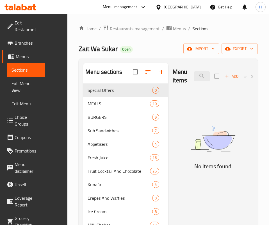
click at [175, 160] on img at bounding box center [212, 138] width 80 height 43
click at [172, 160] on img at bounding box center [212, 138] width 80 height 43
click at [182, 83] on div "Menu items matcha Add Sort Manage items" at bounding box center [212, 76] width 80 height 27
click at [194, 80] on input "matcha" at bounding box center [202, 76] width 16 height 10
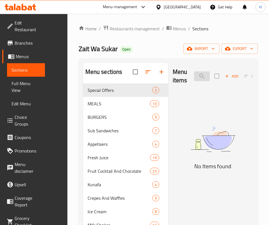
click at [194, 80] on input "matcha" at bounding box center [202, 76] width 16 height 10
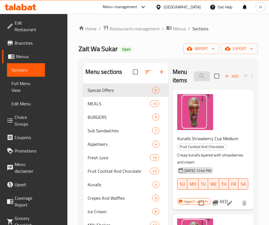
click at [194, 77] on input "kunafa" at bounding box center [202, 76] width 16 height 10
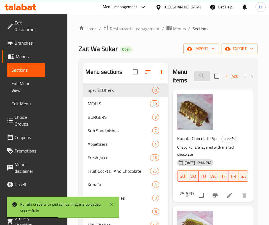
click at [194, 75] on input "kunafa c" at bounding box center [202, 76] width 16 height 10
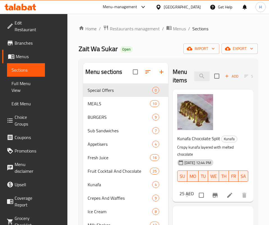
click at [186, 86] on div "Menu items split Add Sort Manage items" at bounding box center [212, 76] width 80 height 27
click at [194, 75] on input "split" at bounding box center [202, 76] width 16 height 10
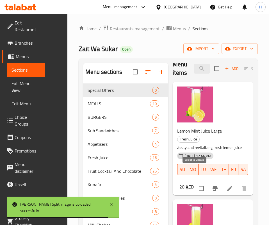
scroll to position [79, 0]
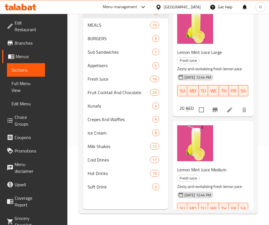
click at [242, 163] on div "Lemon Mint Juice Medium Fresh Juice Zesty and revitalizing fresh lemon juice [D…" at bounding box center [213, 197] width 76 height 68
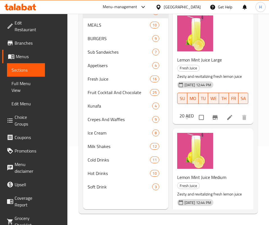
scroll to position [76, 0]
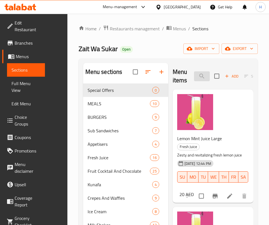
click at [194, 71] on input "lemon" at bounding box center [202, 76] width 16 height 10
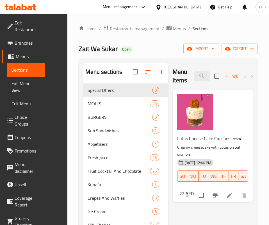
drag, startPoint x: 176, startPoint y: 174, endPoint x: 176, endPoint y: 160, distance: 13.2
click at [176, 174] on div "Menu items lotus Add Sort Manage items Lotus Cheese Cake Cup Ice Cream Creamy c…" at bounding box center [210, 175] width 85 height 225
click at [194, 71] on input "lotus" at bounding box center [202, 76] width 16 height 10
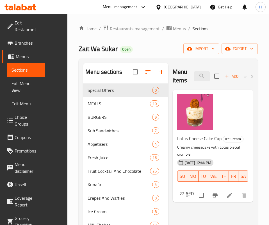
drag, startPoint x: 167, startPoint y: 195, endPoint x: 187, endPoint y: 101, distance: 96.0
click at [168, 195] on div "Menu items lotus Add Sort Manage items Lotus Cheese Cake Cup Ice Cream Creamy c…" at bounding box center [210, 175] width 85 height 225
click at [194, 72] on input "lotus" at bounding box center [202, 76] width 16 height 10
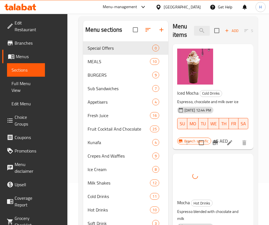
scroll to position [0, 0]
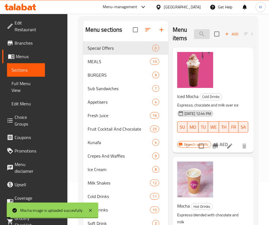
click at [194, 34] on input "mocha" at bounding box center [202, 34] width 16 height 10
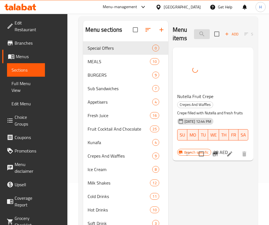
click at [194, 33] on input "nutell" at bounding box center [202, 34] width 16 height 10
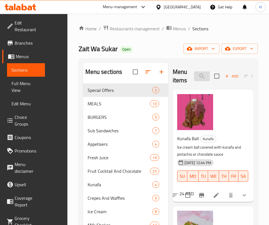
click at [194, 73] on input "pistachi" at bounding box center [202, 76] width 16 height 10
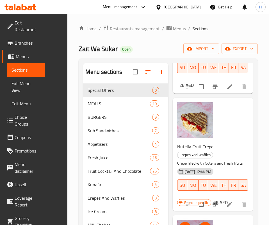
scroll to position [79, 0]
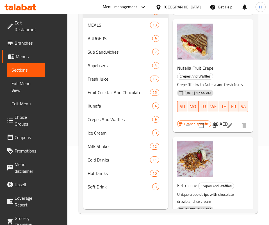
click at [197, 191] on p "Unique crepe strips with chocolate drizzle and ice cream" at bounding box center [210, 198] width 67 height 14
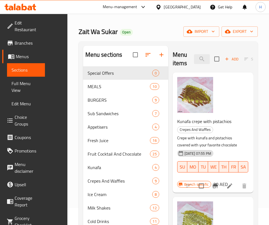
scroll to position [0, 0]
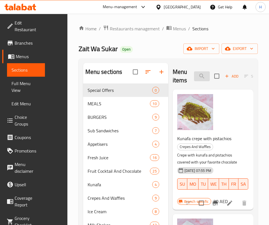
click at [194, 73] on input "crepe" at bounding box center [202, 76] width 16 height 10
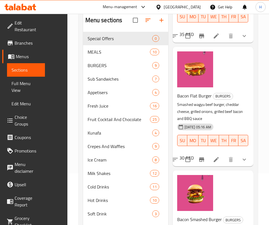
scroll to position [79, 0]
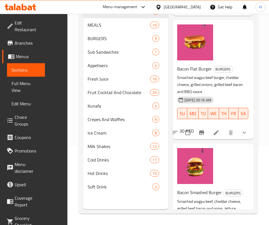
click at [199, 198] on p "Smashed wagyu beef, cheddar cheese, grilled beef bacon and onion, lettuce , tom…" at bounding box center [210, 208] width 67 height 21
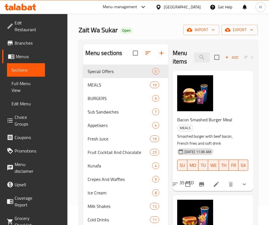
scroll to position [0, 0]
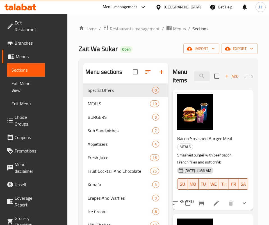
click at [194, 70] on div "Menu items bacon Add Sort Manage items" at bounding box center [212, 76] width 80 height 27
click at [194, 79] on input "bacon" at bounding box center [202, 76] width 16 height 10
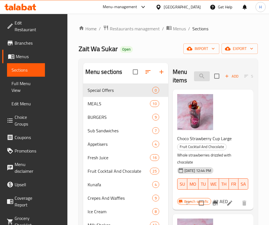
click at [194, 77] on input "strawberry c" at bounding box center [202, 76] width 16 height 10
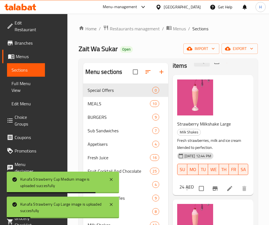
scroll to position [79, 0]
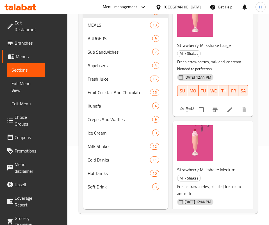
click at [172, 100] on div "Strawberry Milkshake Large Milk Shakes Fresh strawberries, milk and ice cream b…" at bounding box center [212, 56] width 80 height 120
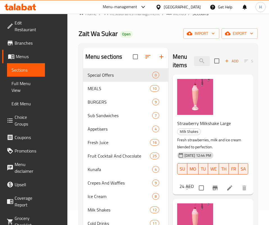
scroll to position [0, 0]
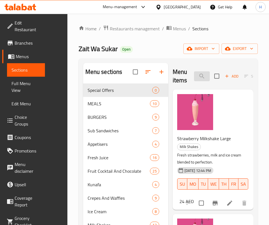
click at [194, 74] on input "strawberry m" at bounding box center [202, 76] width 16 height 10
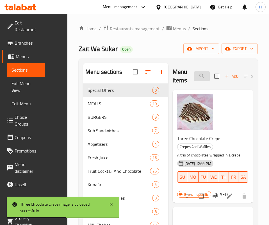
click at [194, 72] on input "three c" at bounding box center [202, 76] width 16 height 10
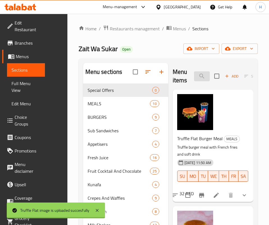
click at [194, 75] on input "truf" at bounding box center [202, 76] width 16 height 10
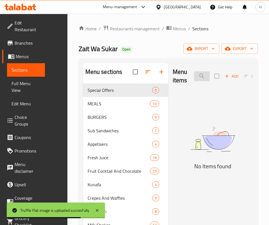
click at [194, 80] on input "vanilla f" at bounding box center [202, 76] width 16 height 10
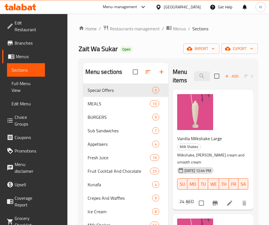
click at [195, 81] on div "Menu items vanilla Add Sort Manage items" at bounding box center [212, 76] width 80 height 27
click at [195, 79] on input "vanilla" at bounding box center [202, 76] width 16 height 10
type input "g"
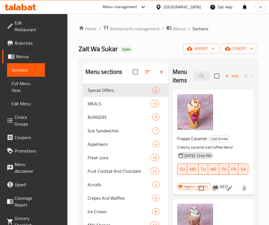
click at [181, 81] on div "Menu items frap Add Sort Manage items" at bounding box center [212, 76] width 80 height 27
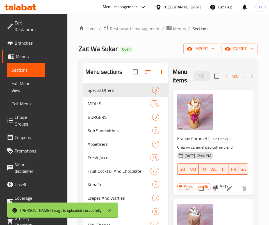
click at [181, 81] on div "Menu items frap Add Sort Manage items" at bounding box center [212, 76] width 80 height 27
click at [194, 74] on input "frap" at bounding box center [202, 76] width 16 height 10
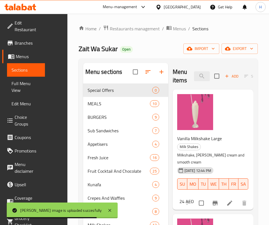
type input "vanilla"
